Goal: Find specific page/section: Find specific page/section

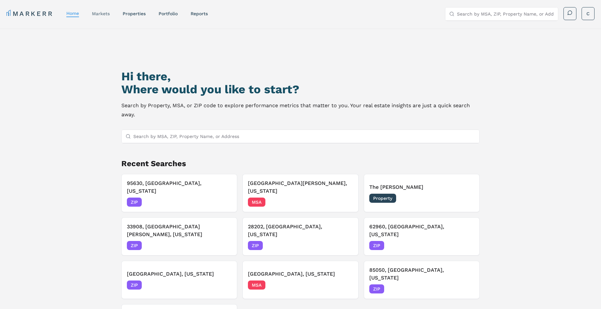
click at [105, 15] on link "markets" at bounding box center [101, 13] width 18 height 5
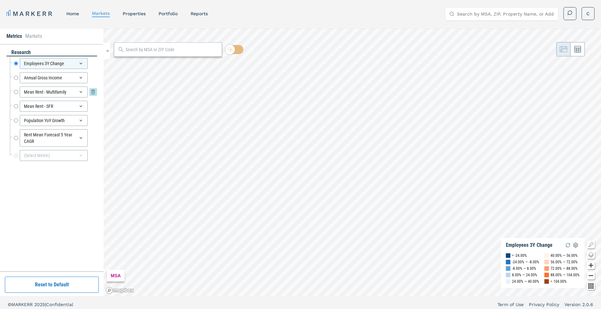
click at [80, 93] on icon at bounding box center [80, 91] width 5 height 5
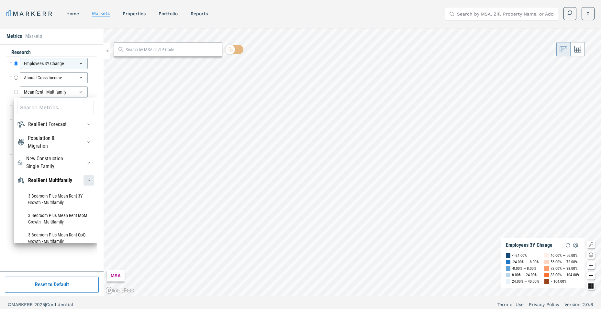
click at [86, 183] on icon "button" at bounding box center [88, 180] width 5 height 5
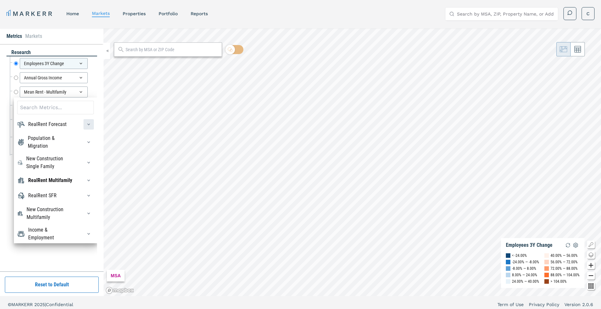
click at [86, 127] on icon "button" at bounding box center [88, 124] width 5 height 5
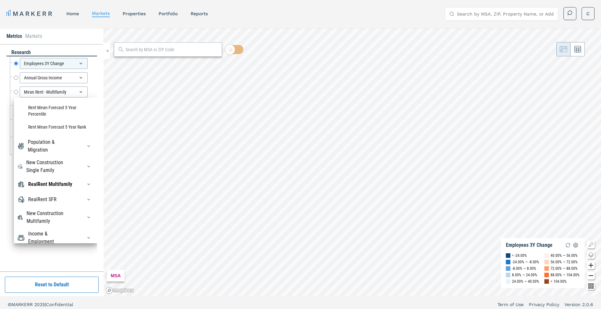
scroll to position [32, 0]
